Goal: Task Accomplishment & Management: Manage account settings

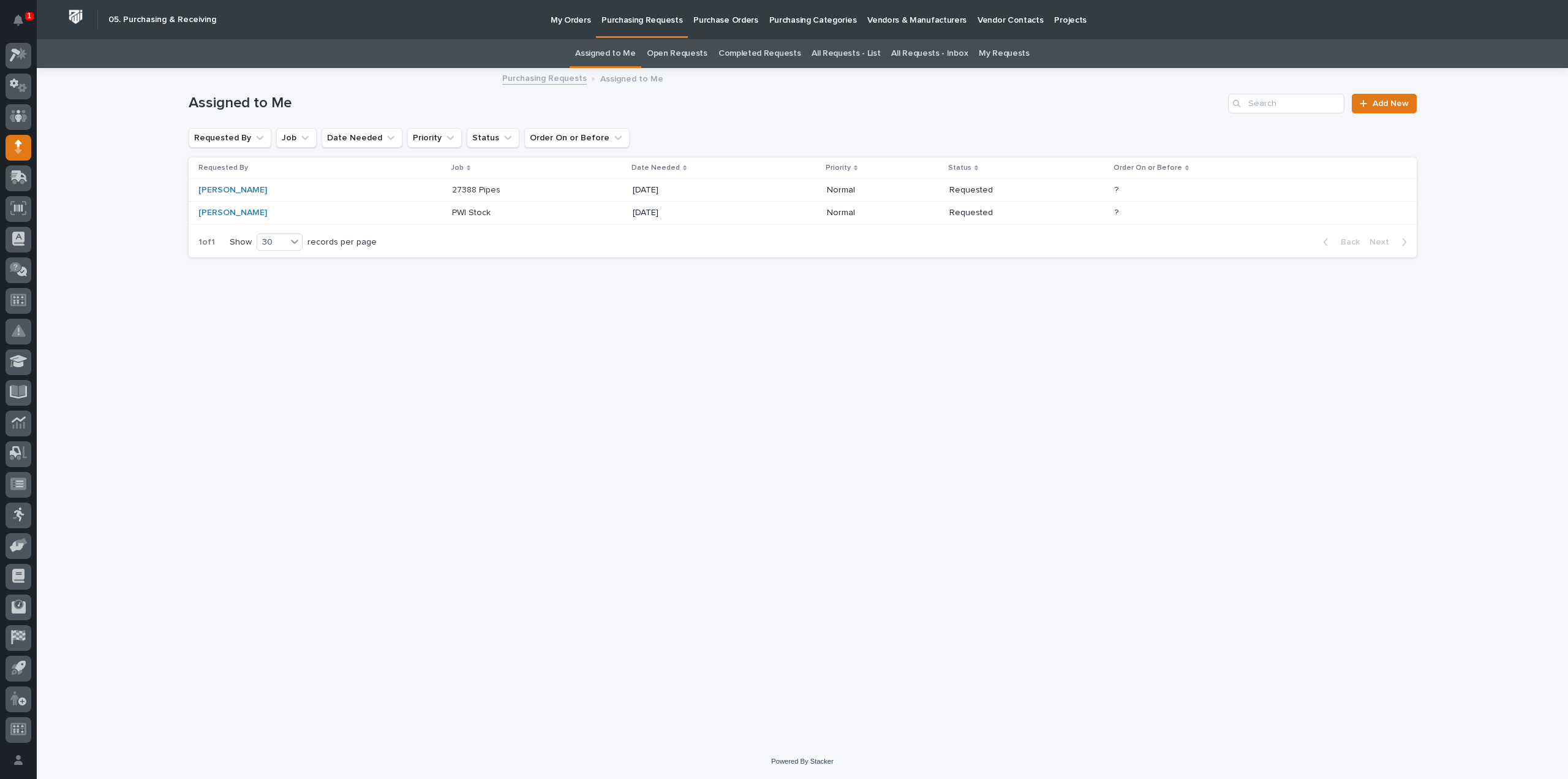
click at [639, 194] on p "10/17/2025" at bounding box center [683, 190] width 102 height 11
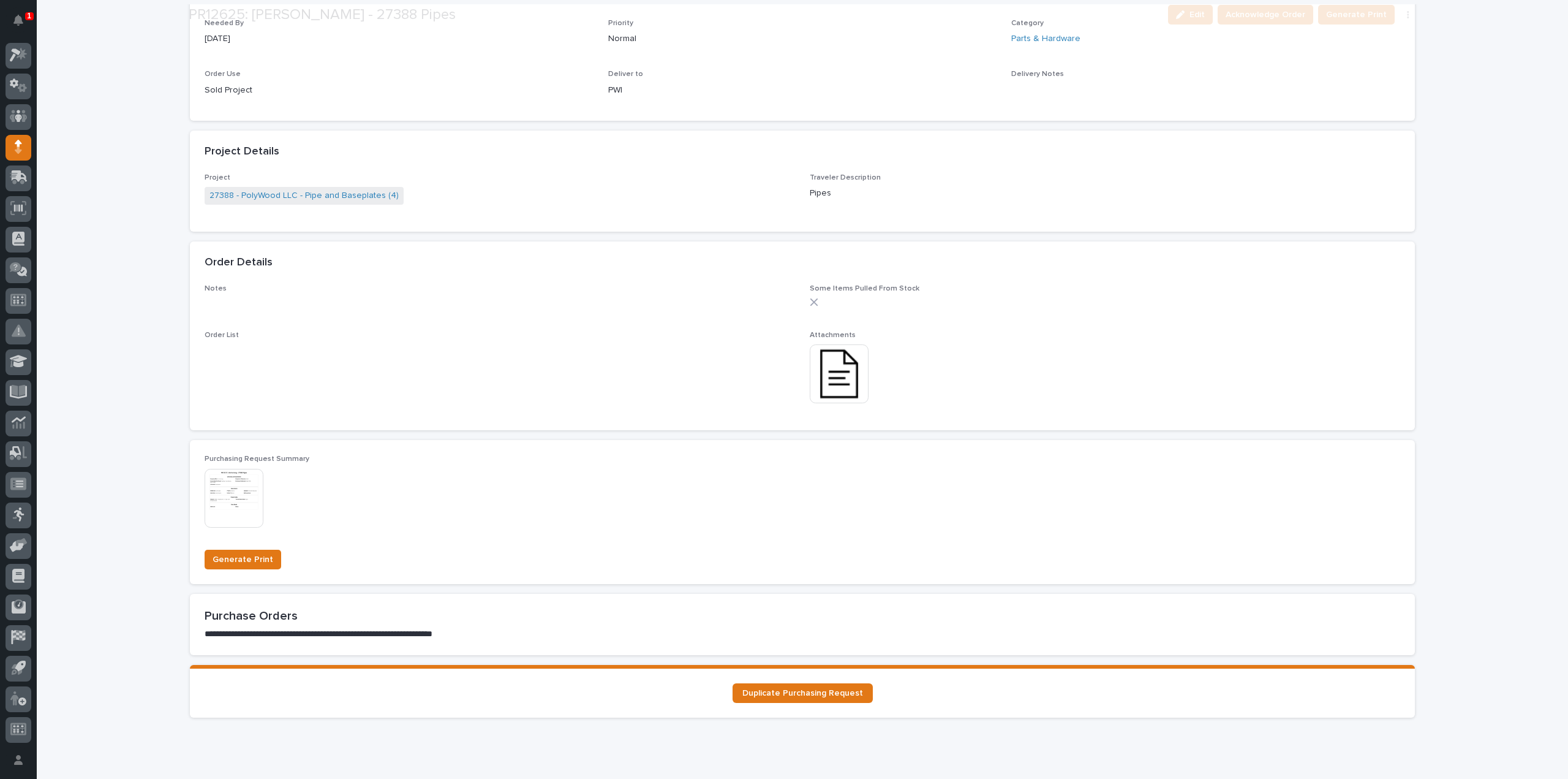
scroll to position [613, 0]
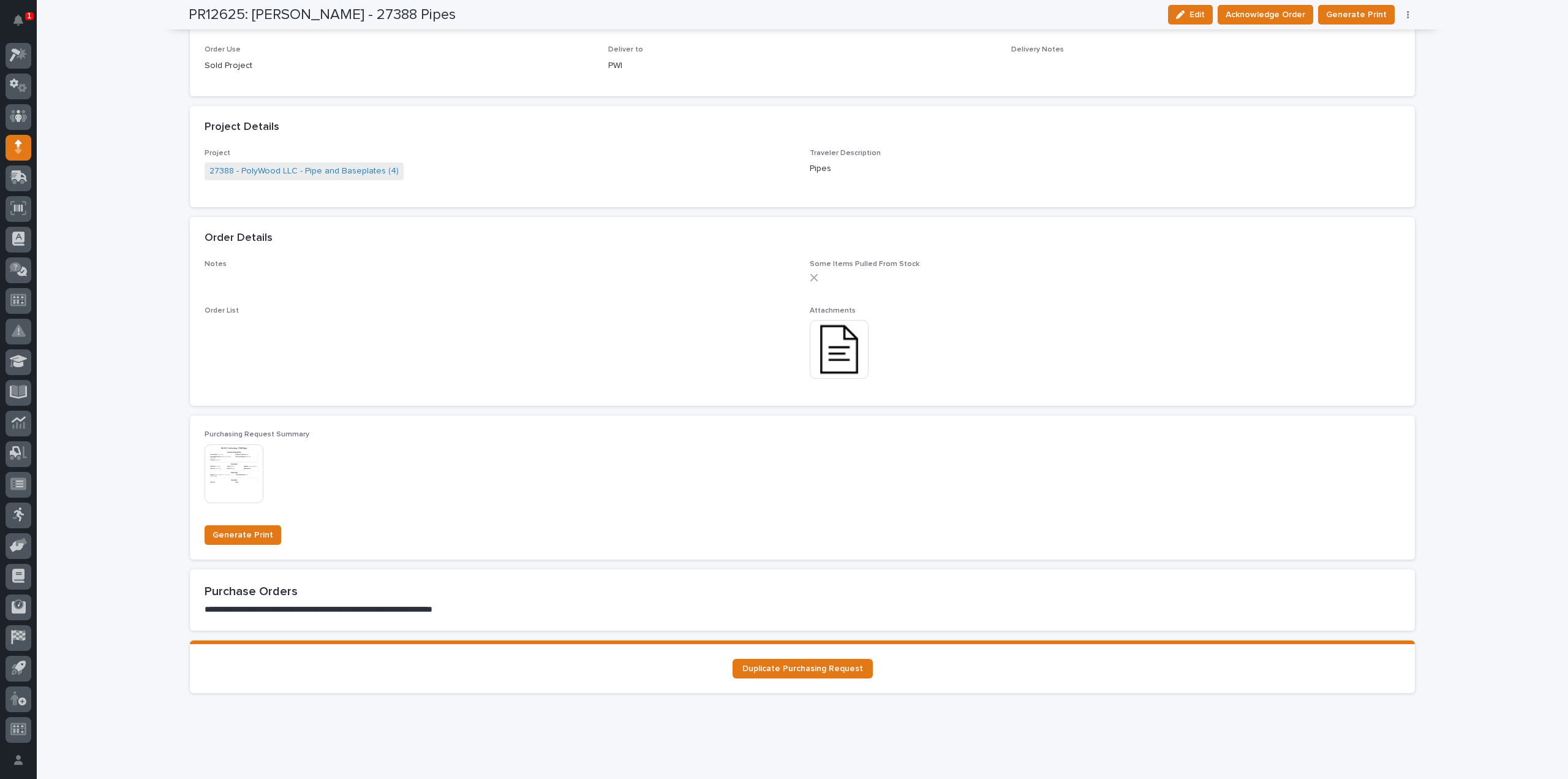
click at [847, 355] on img at bounding box center [839, 349] width 58 height 58
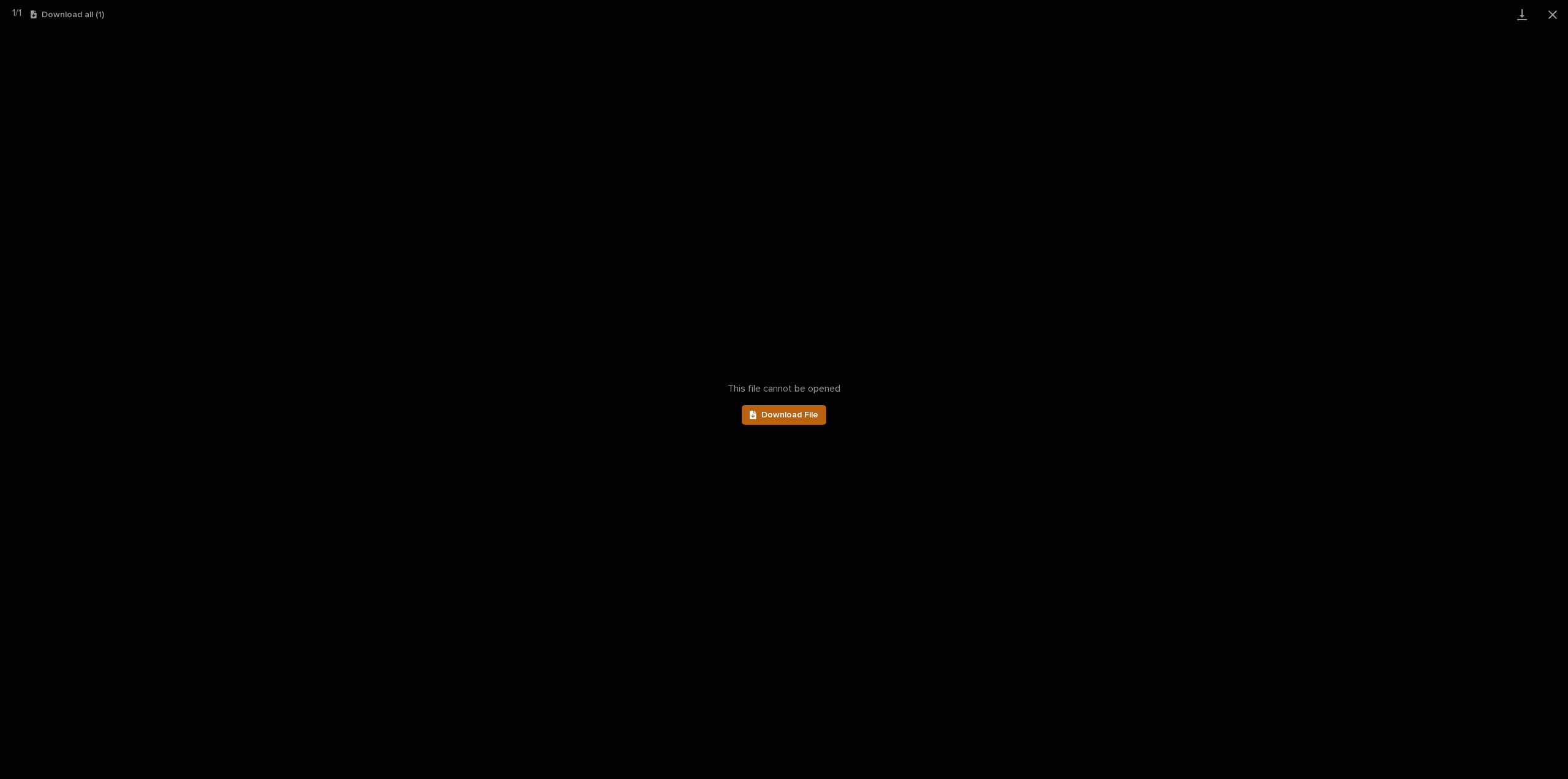
click at [793, 422] on link "Download File" at bounding box center [784, 415] width 85 height 19
click at [1552, 11] on button "Close gallery" at bounding box center [1553, 15] width 31 height 29
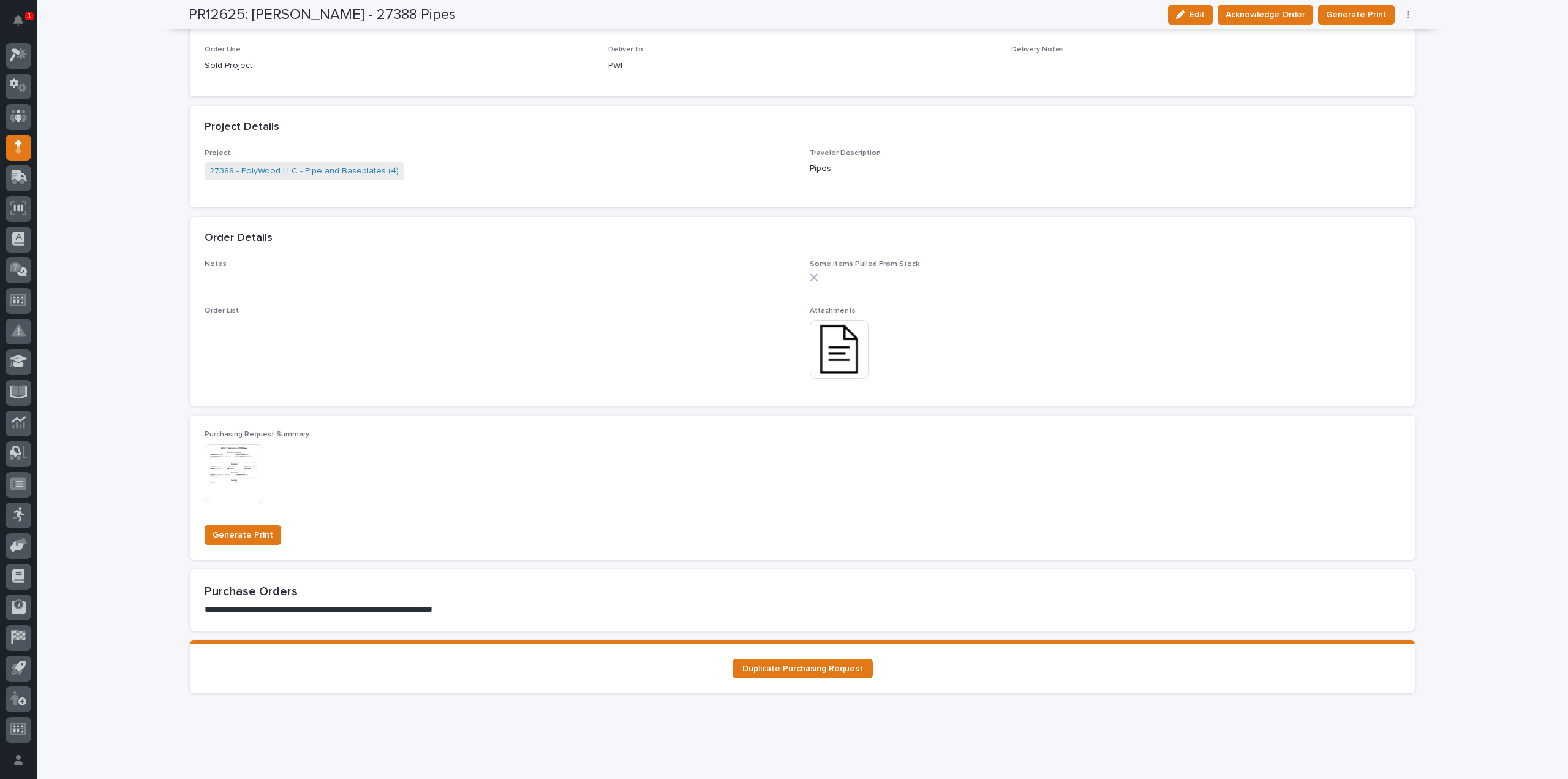
scroll to position [0, 0]
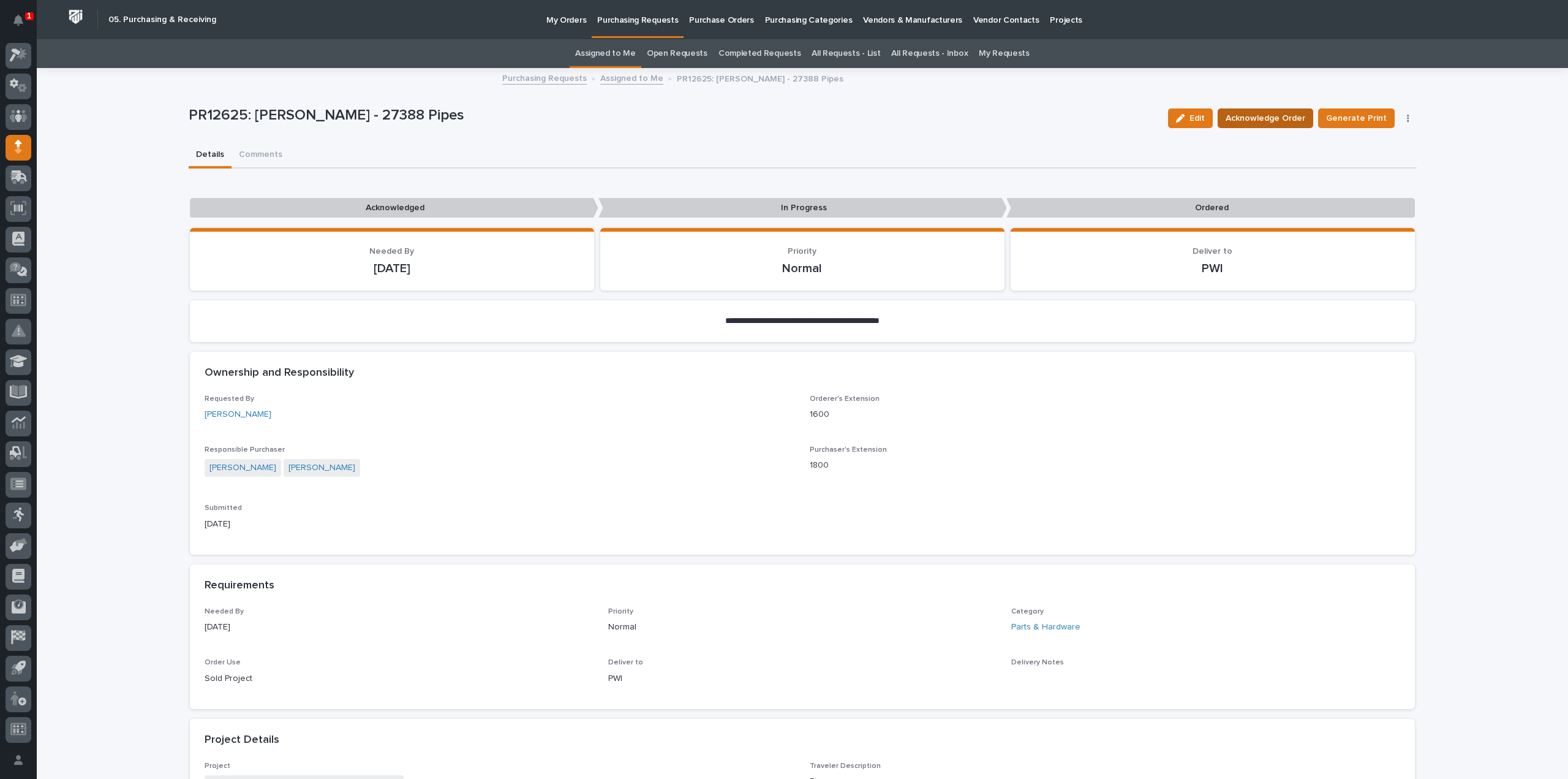
click at [1237, 123] on span "Acknowledge Order" at bounding box center [1266, 118] width 80 height 15
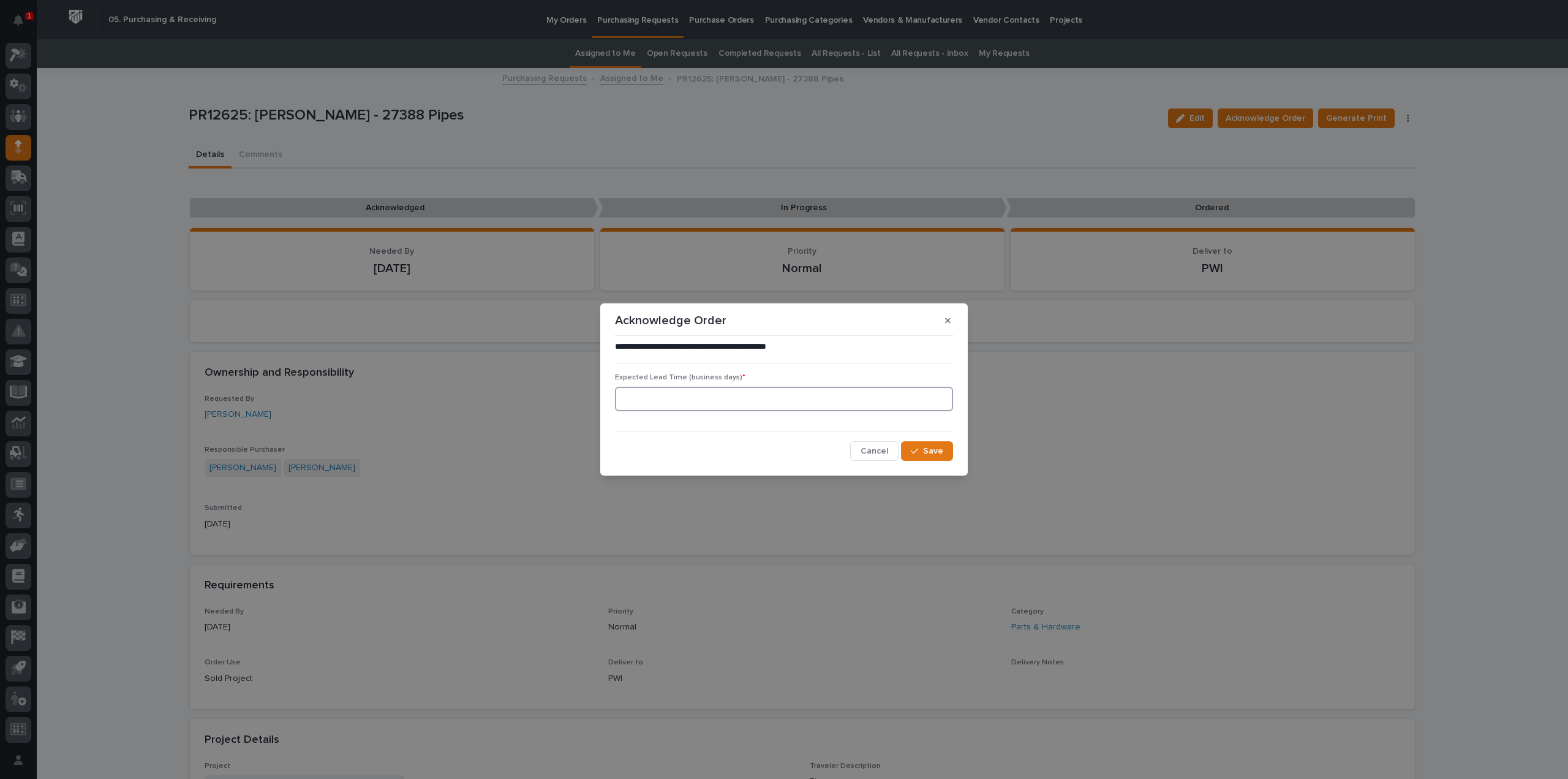
click at [886, 402] on input at bounding box center [784, 399] width 338 height 24
type input "0"
click at [908, 448] on button "Save" at bounding box center [927, 451] width 52 height 19
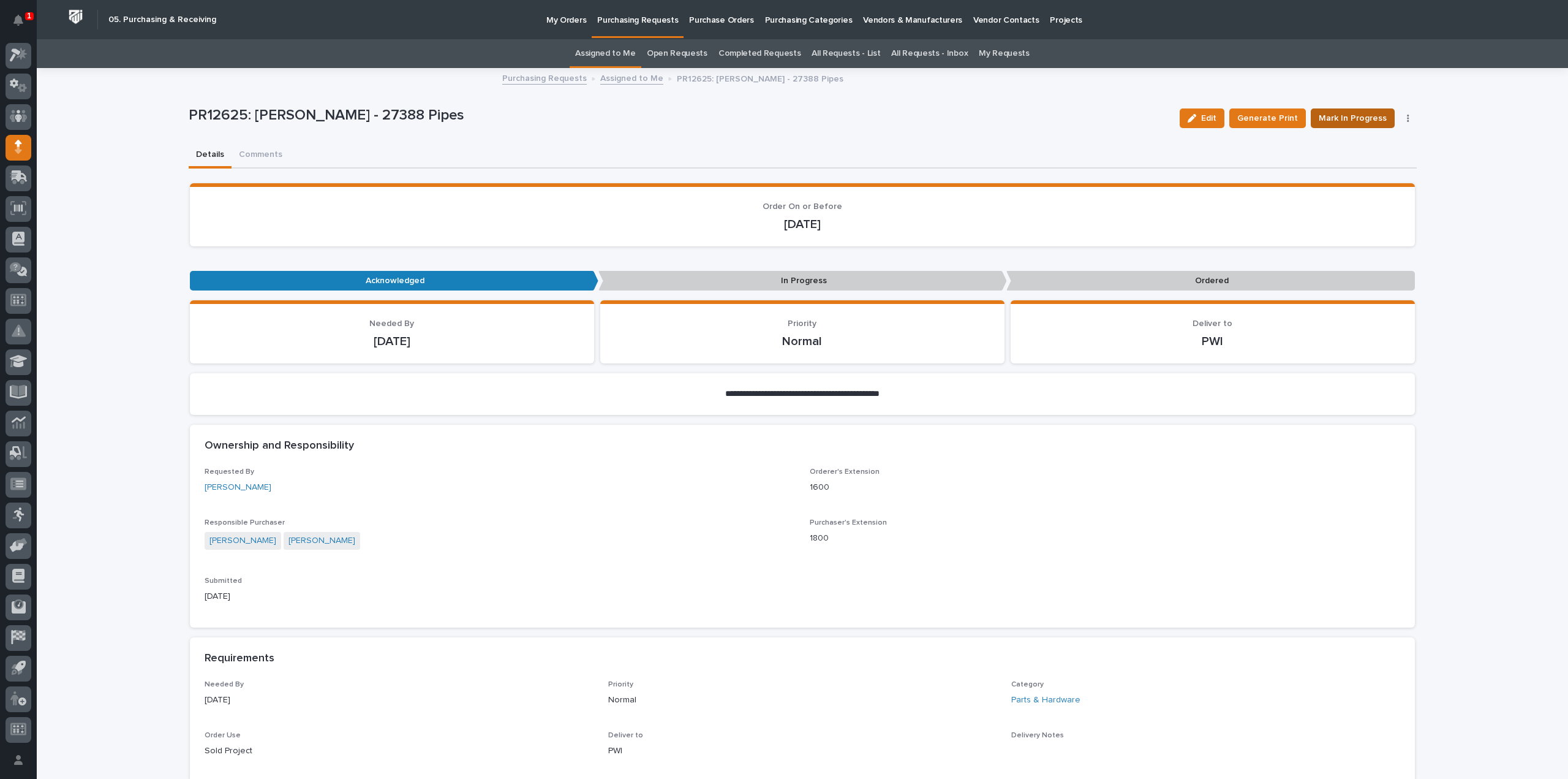
click at [1357, 119] on span "Mark In Progress" at bounding box center [1353, 118] width 68 height 15
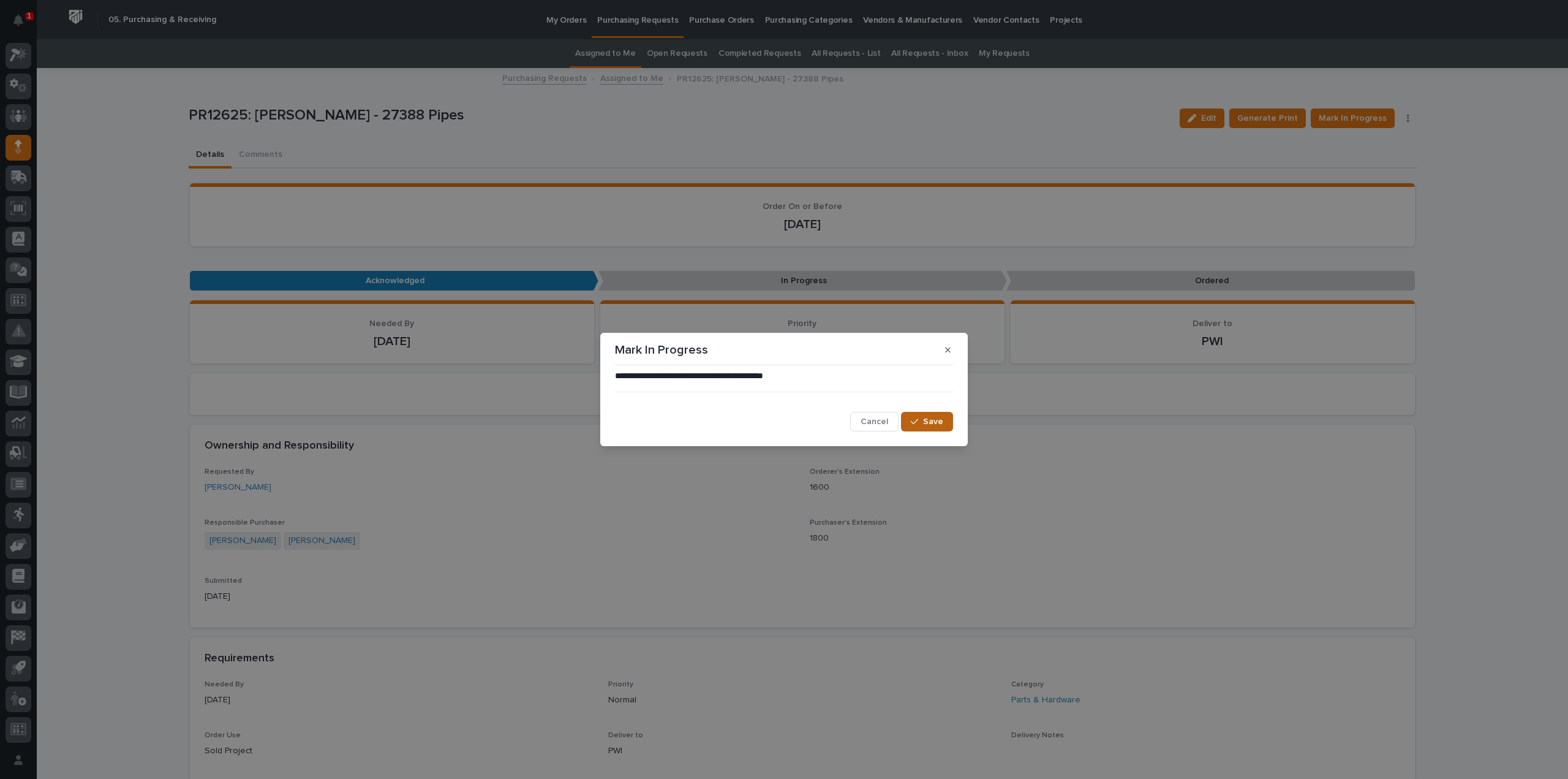
click at [907, 423] on button "Save" at bounding box center [927, 421] width 52 height 19
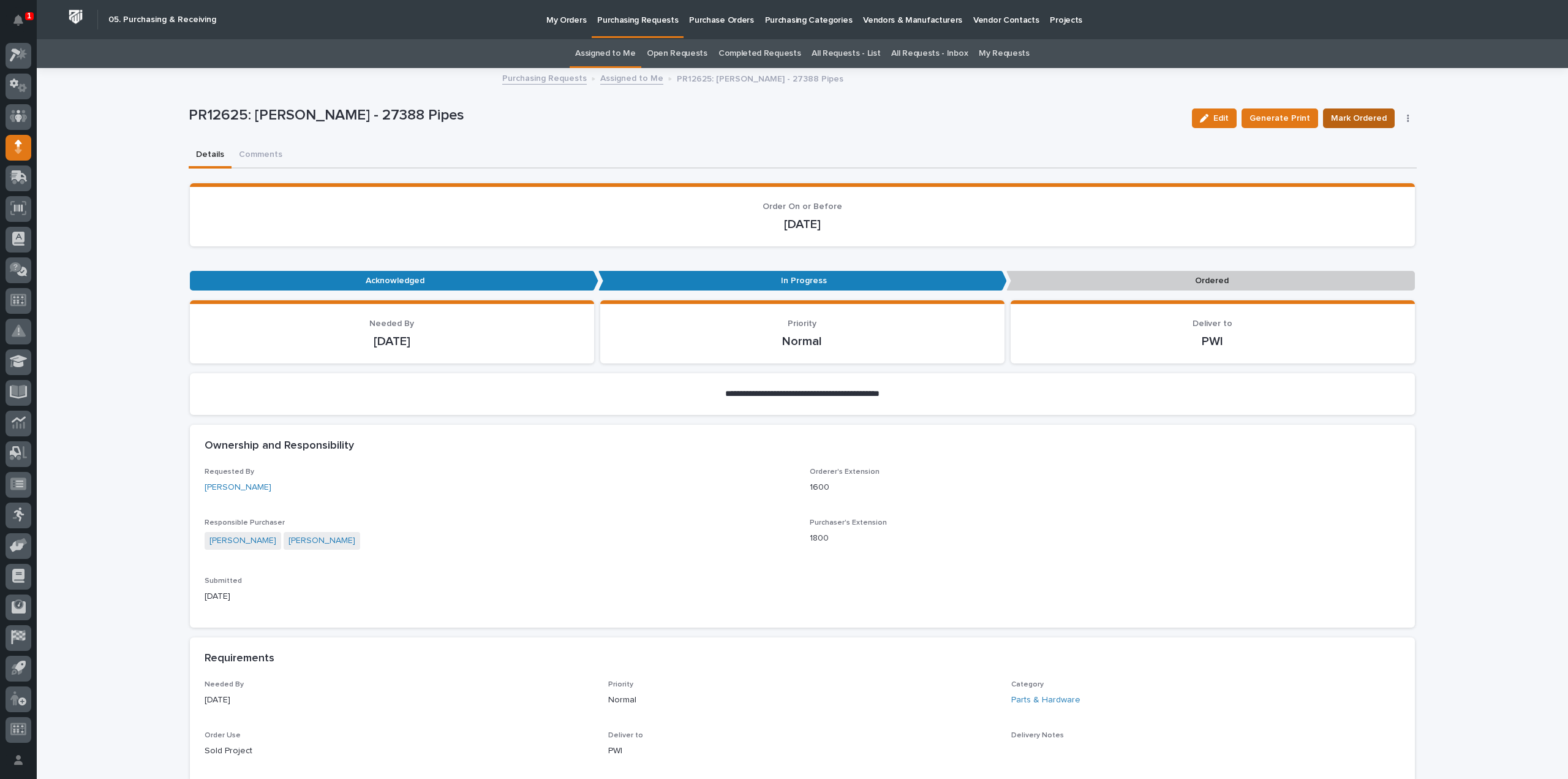
click at [1362, 113] on span "Mark Ordered" at bounding box center [1358, 118] width 55 height 15
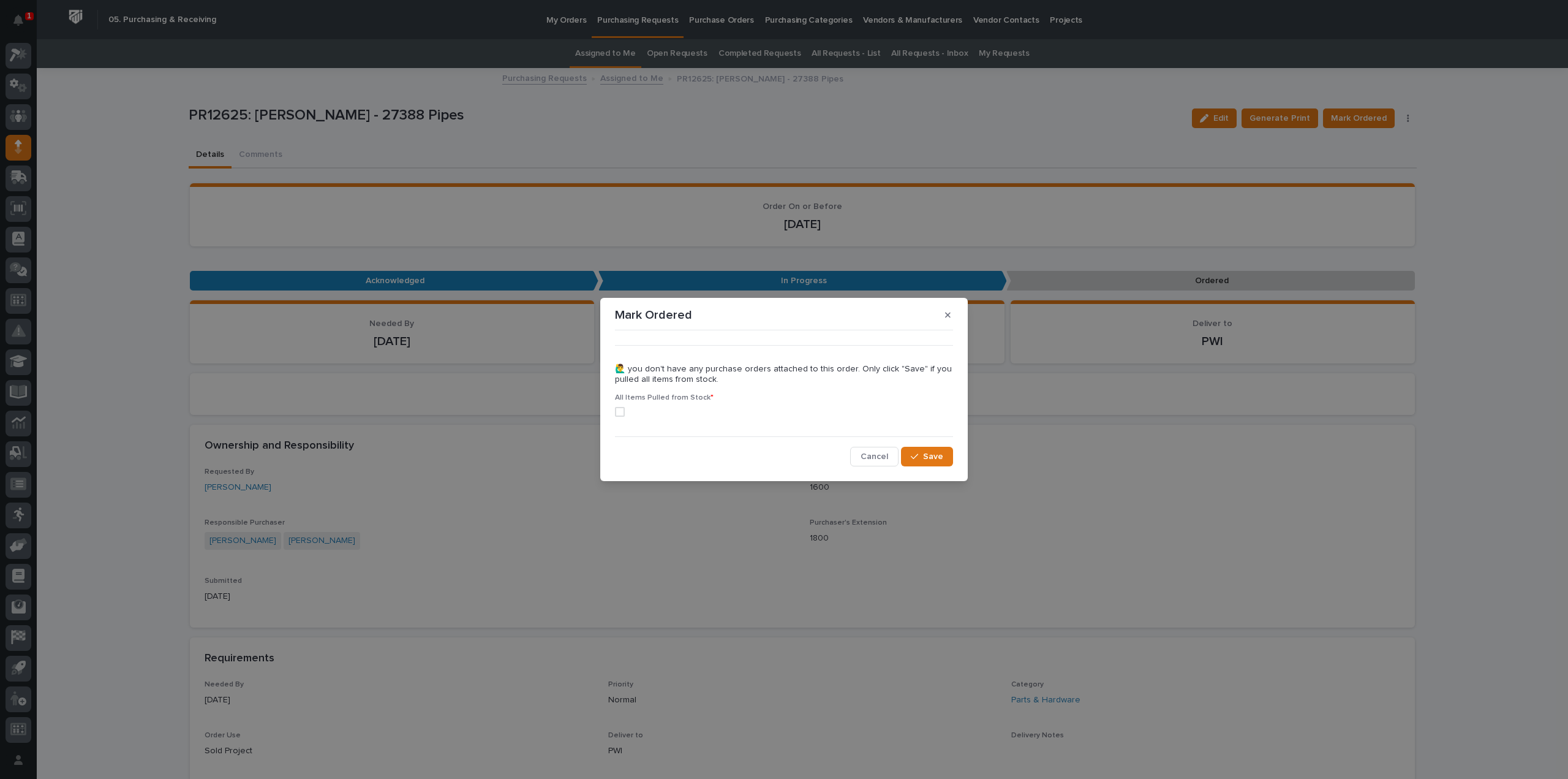
click at [617, 411] on span at bounding box center [620, 411] width 10 height 10
click at [943, 460] on button "Save" at bounding box center [927, 456] width 52 height 19
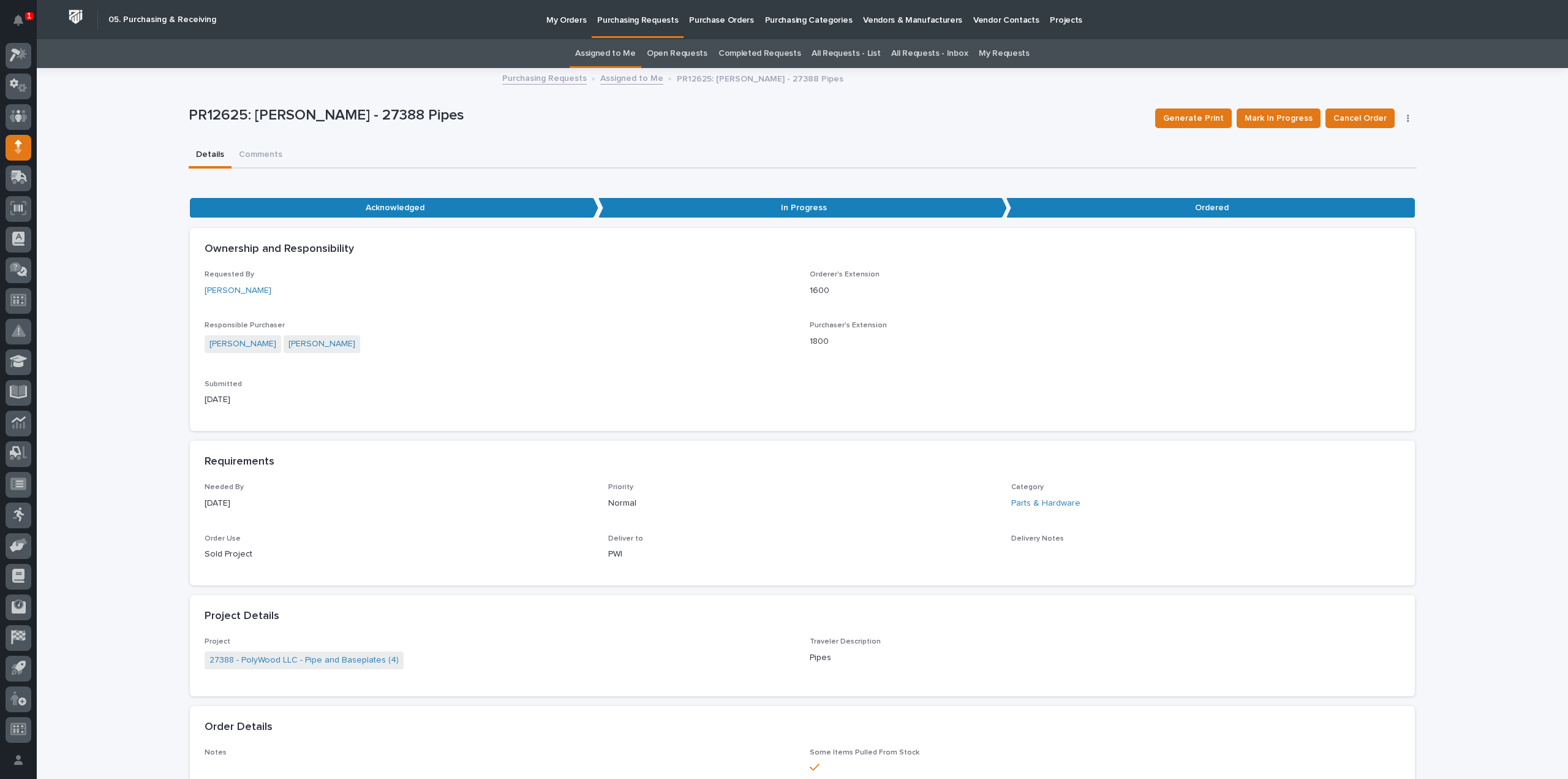
click at [601, 58] on link "Assigned to Me" at bounding box center [606, 53] width 60 height 29
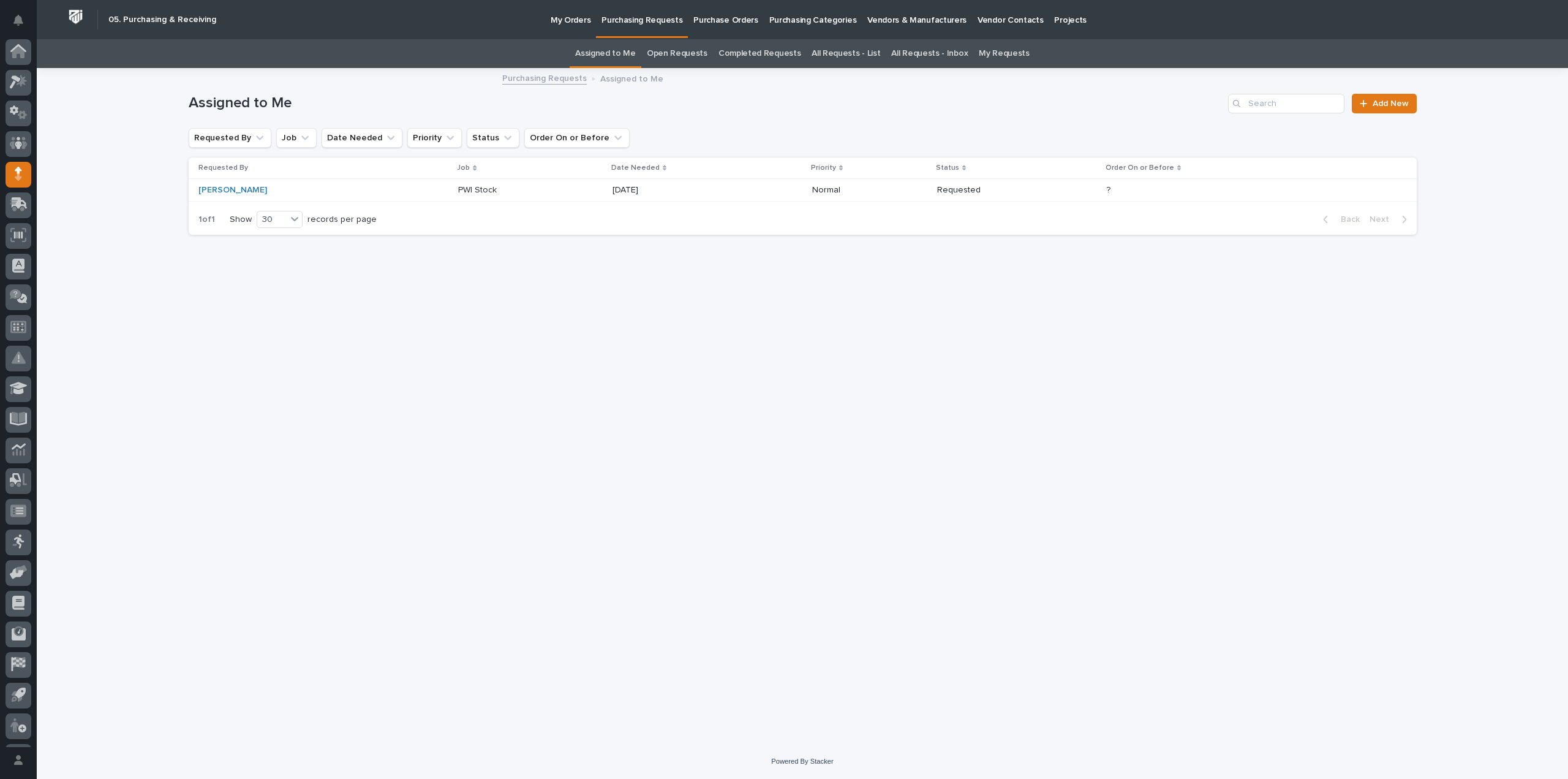
scroll to position [27, 0]
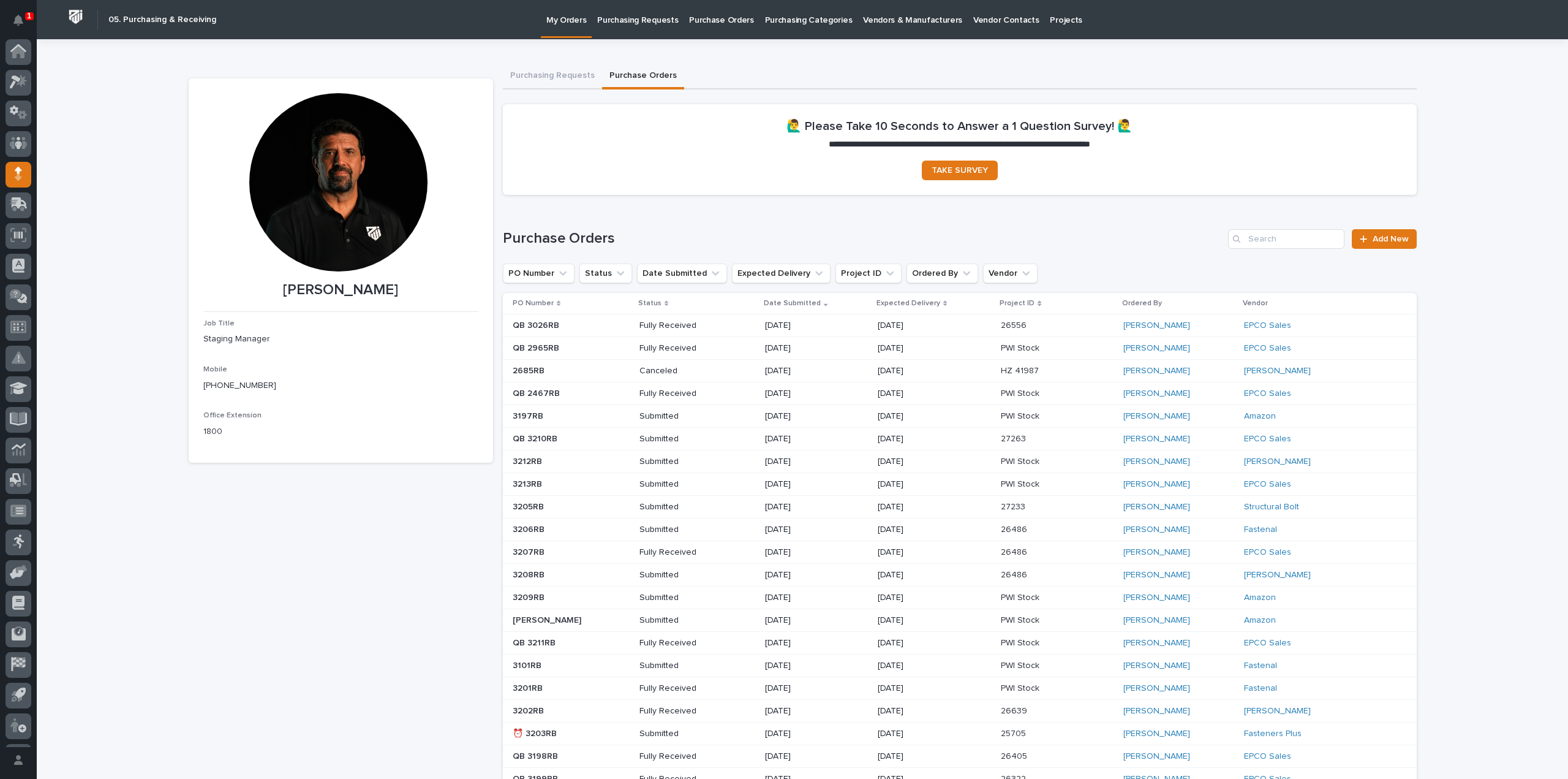
scroll to position [27, 0]
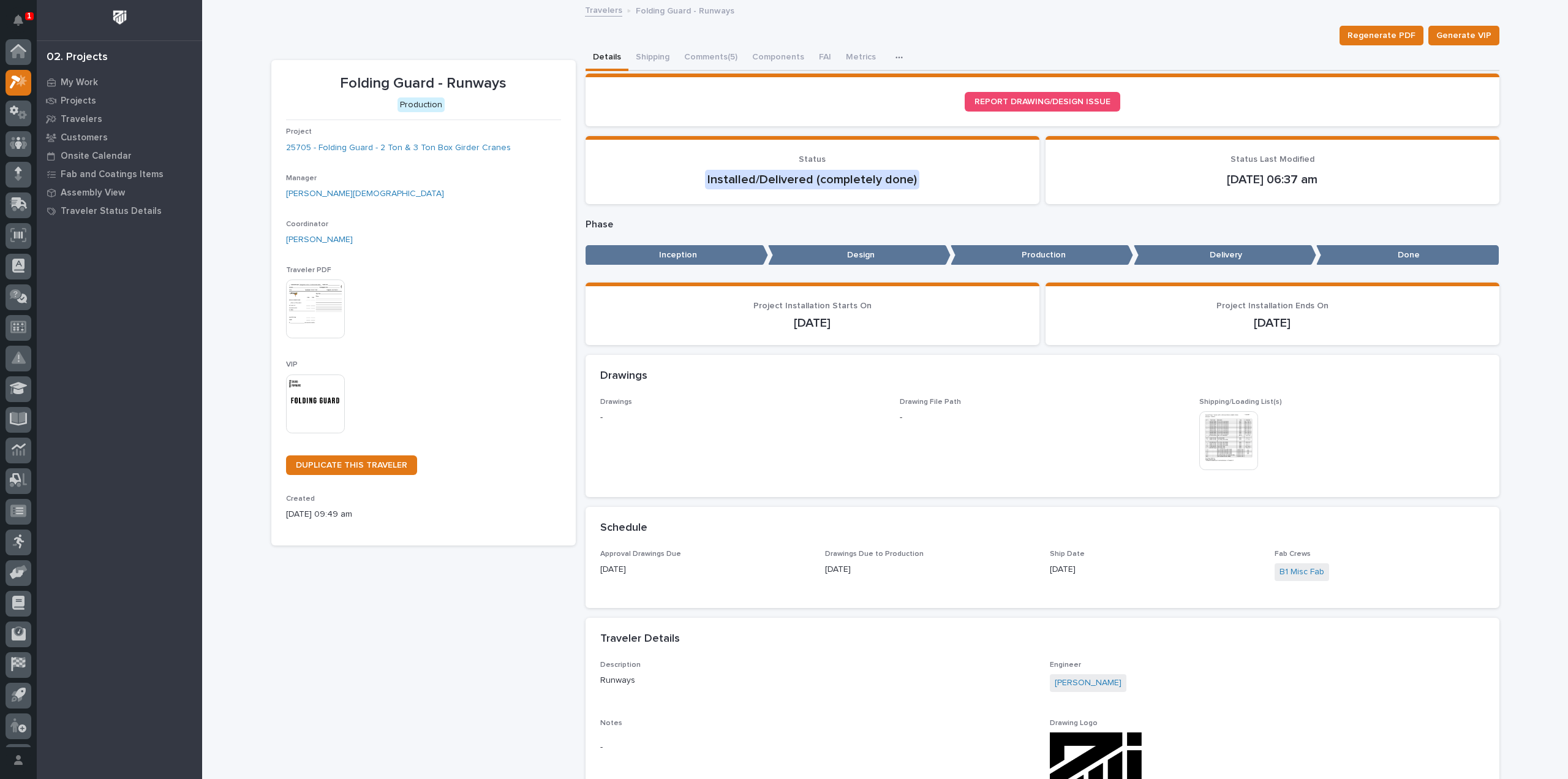
scroll to position [27, 0]
